Goal: Task Accomplishment & Management: Complete application form

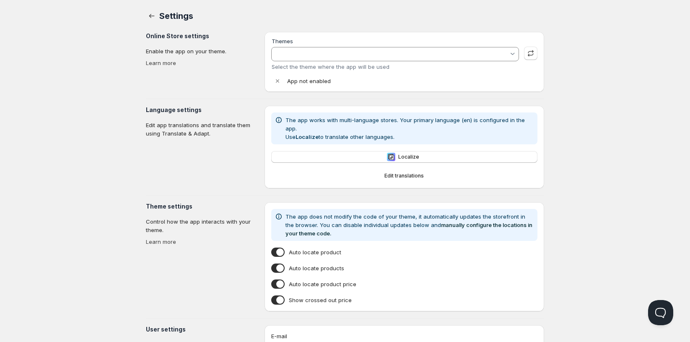
type input "Showcase"
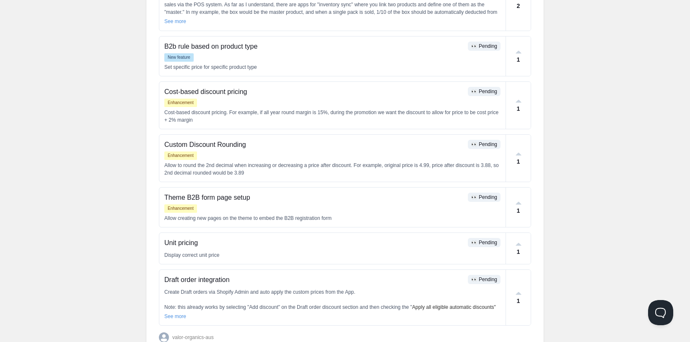
scroll to position [268, 0]
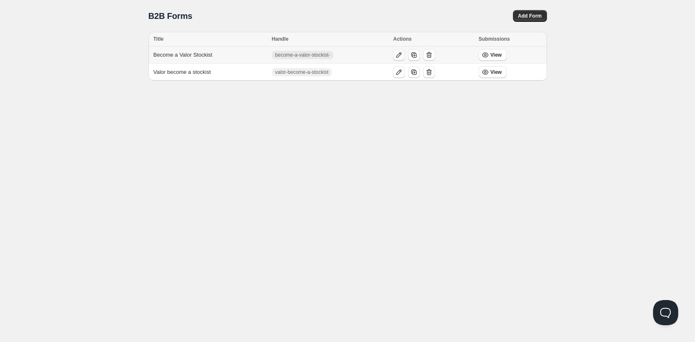
click at [399, 52] on icon "button" at bounding box center [399, 55] width 8 height 8
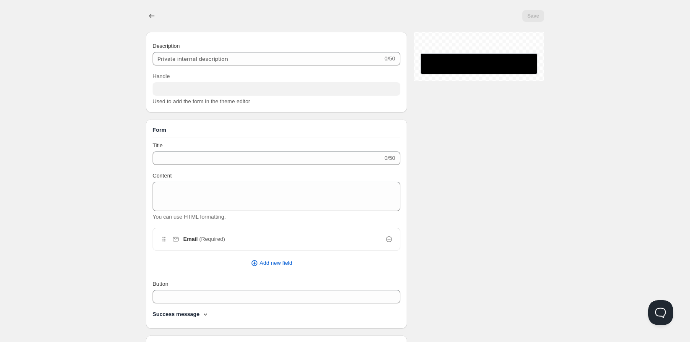
type input "Become a Valor Stockist"
type input "become-a-valor-stockist-"
type input "Join The Valor Family"
type input "SUBMIT"
radio input "true"
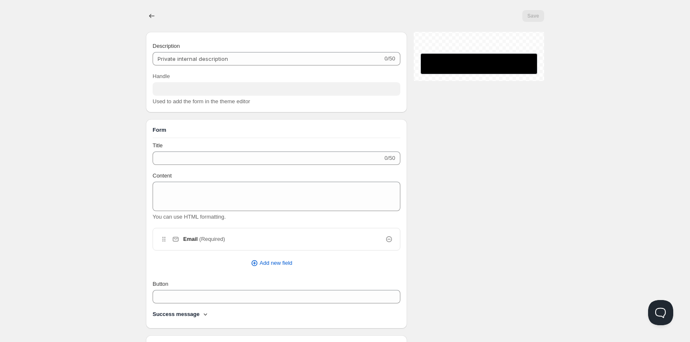
checkbox input "true"
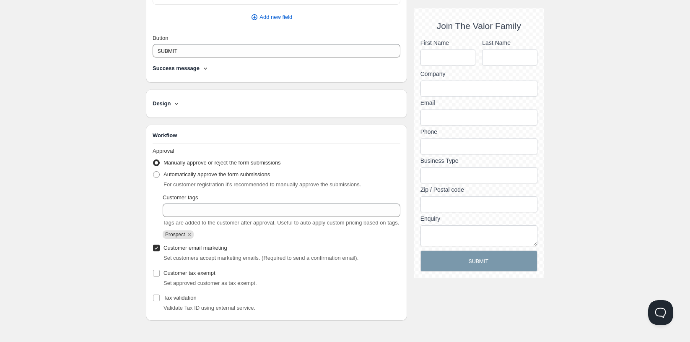
scroll to position [431, 0]
click at [158, 171] on span at bounding box center [156, 174] width 7 height 7
click at [153, 171] on input "Automatically approve the form submissions" at bounding box center [153, 171] width 0 height 0
radio input "true"
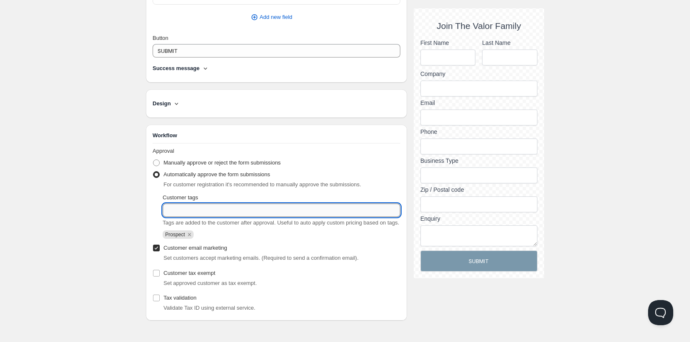
click at [287, 203] on input "Customer tags" at bounding box center [282, 209] width 238 height 13
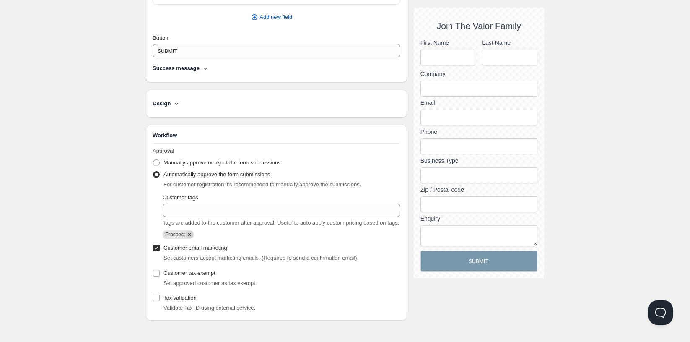
click at [190, 234] on icon "Remove Prospect" at bounding box center [190, 235] width 8 height 8
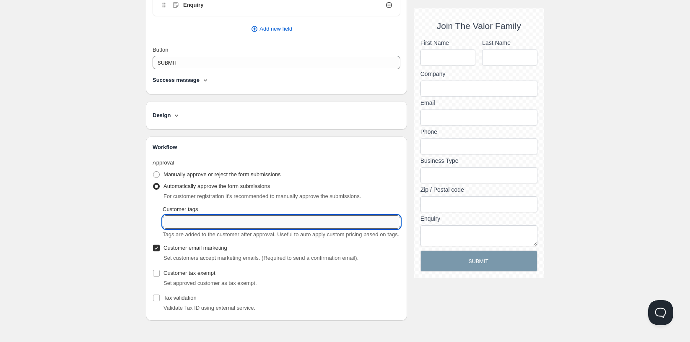
click at [183, 219] on input "Customer tags" at bounding box center [282, 221] width 238 height 13
type input "v2b_applicant"
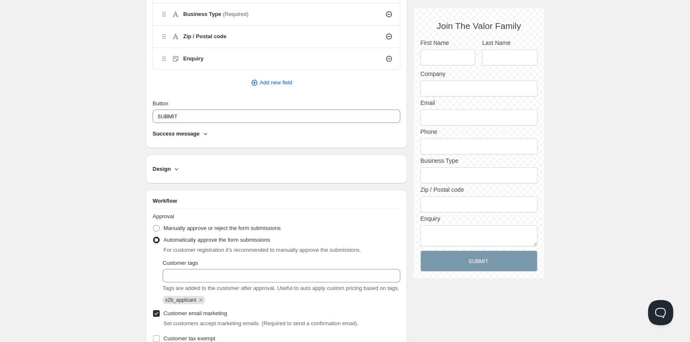
scroll to position [358, 0]
click at [435, 181] on input "Business Type" at bounding box center [479, 175] width 117 height 16
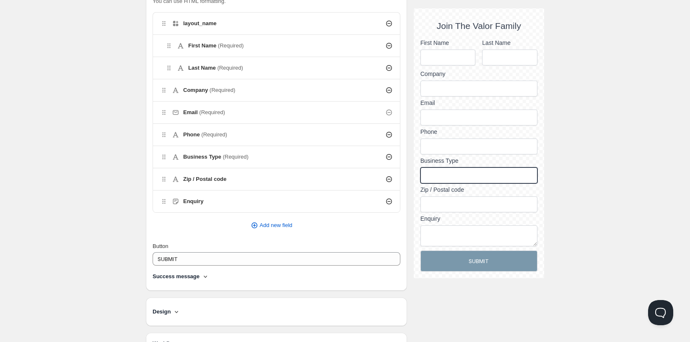
scroll to position [215, 0]
click at [273, 151] on div "Business Type (Required)" at bounding box center [276, 157] width 247 height 22
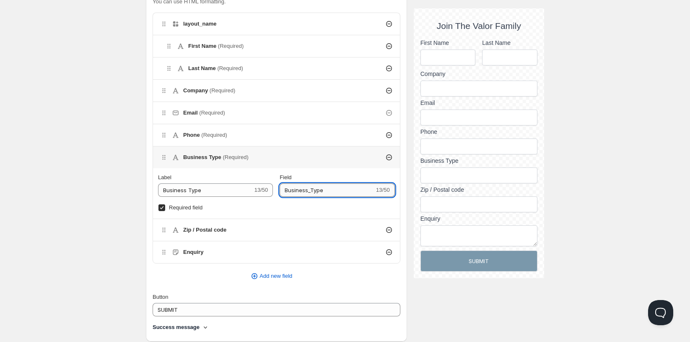
click at [320, 195] on input "Business_Type" at bounding box center [327, 189] width 95 height 13
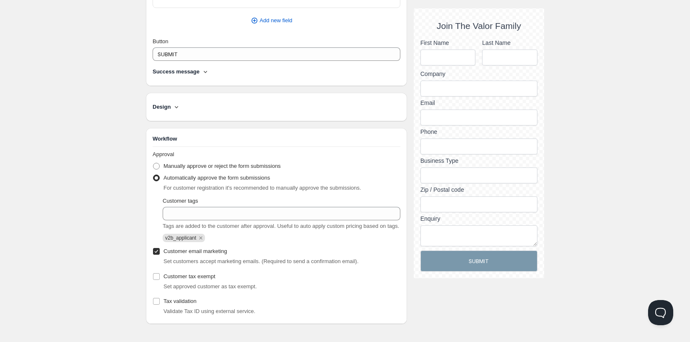
scroll to position [470, 0]
click at [196, 163] on span "Manually approve or reject the form submissions" at bounding box center [222, 166] width 117 height 6
click at [153, 163] on input "Manually approve or reject the form submissions" at bounding box center [153, 163] width 0 height 0
radio input "true"
click at [206, 176] on span "Automatically approve the form submissions" at bounding box center [217, 178] width 107 height 6
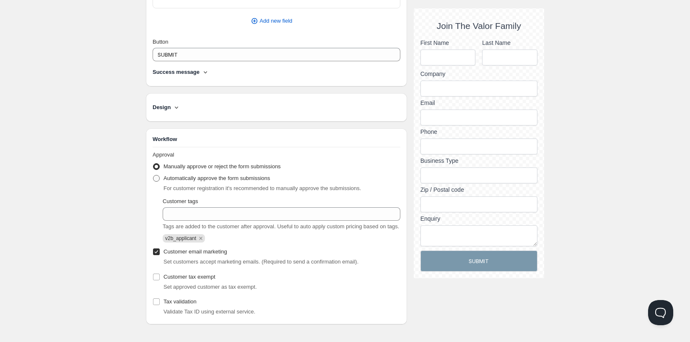
click at [153, 175] on input "Automatically approve the form submissions" at bounding box center [153, 175] width 0 height 0
radio input "true"
